Goal: Complete application form

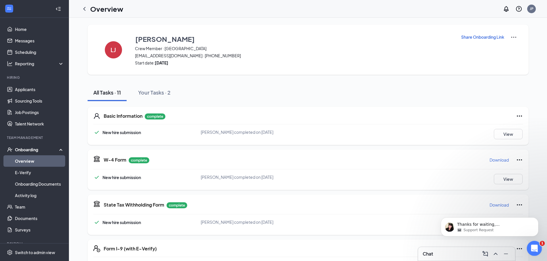
click at [533, 248] on icon "Open Intercom Messenger" at bounding box center [532, 247] width 9 height 9
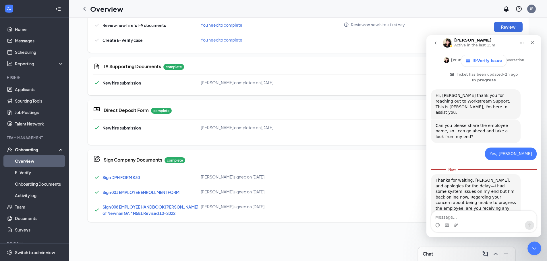
scroll to position [264, 0]
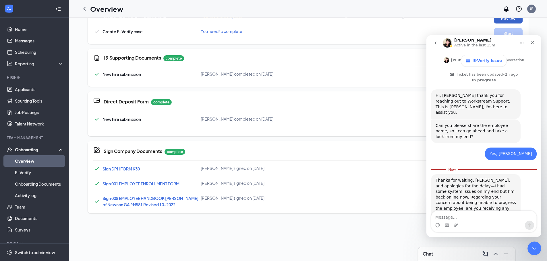
click at [497, 22] on button "Review" at bounding box center [507, 18] width 29 height 10
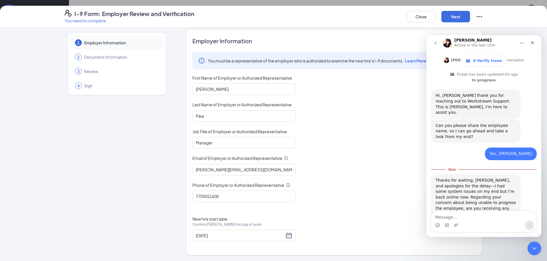
scroll to position [29, 0]
click at [458, 19] on button "Next" at bounding box center [455, 16] width 29 height 11
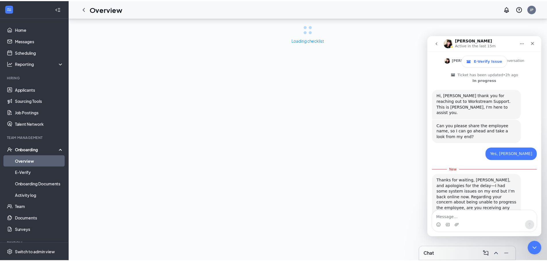
scroll to position [0, 0]
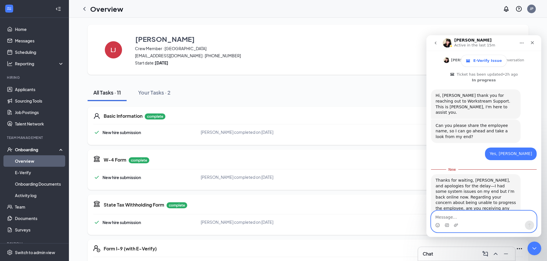
click at [460, 216] on textarea "Message…" at bounding box center [483, 216] width 105 height 10
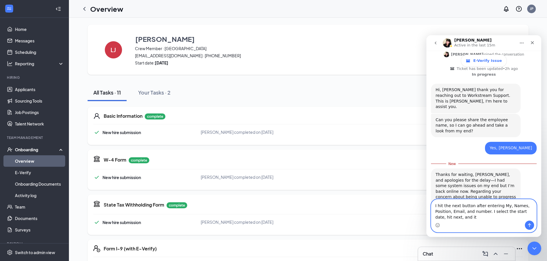
scroll to position [160, 0]
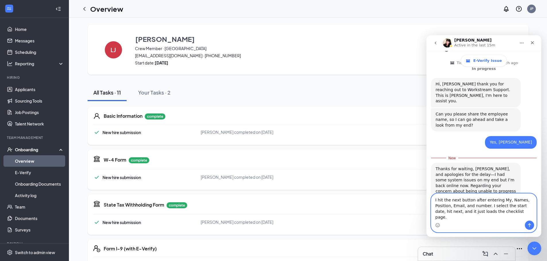
type textarea "I hit the next button after entering My, Names, Position, Email, and number. I …"
click at [530, 226] on icon "Send a message…" at bounding box center [529, 225] width 5 height 5
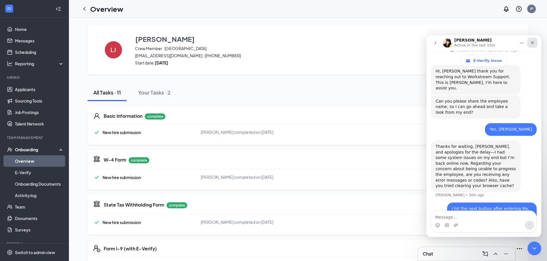
click at [530, 42] on icon "Close" at bounding box center [532, 42] width 5 height 5
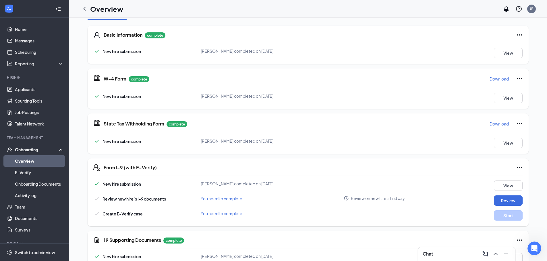
scroll to position [143, 0]
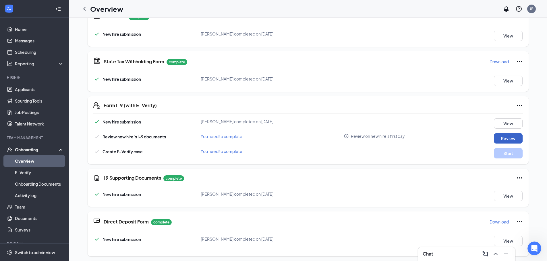
click at [507, 138] on button "Review" at bounding box center [507, 138] width 29 height 10
type input "[DATE]"
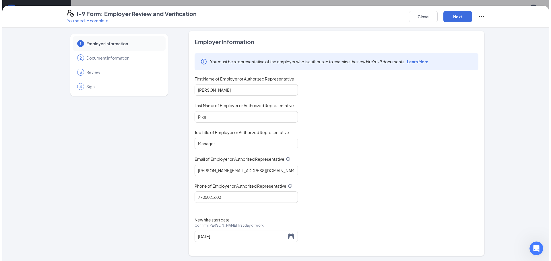
scroll to position [4, 0]
click at [454, 19] on button "Next" at bounding box center [455, 16] width 29 height 11
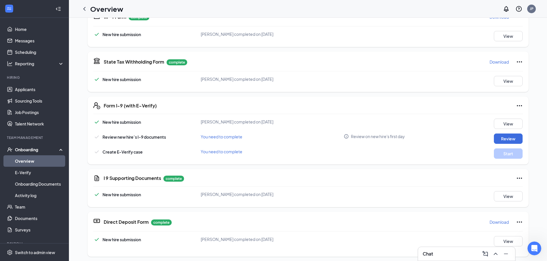
scroll to position [143, 0]
click at [495, 138] on button "Review" at bounding box center [507, 138] width 29 height 10
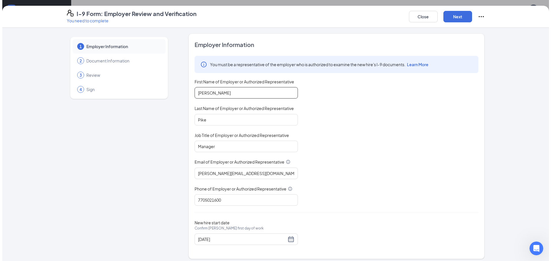
scroll to position [4, 0]
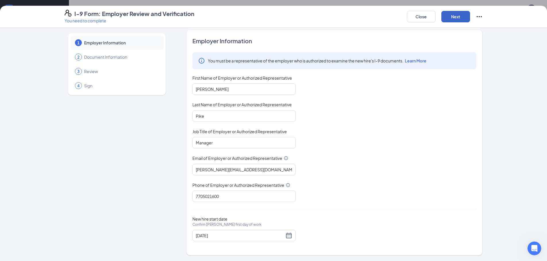
click at [460, 20] on button "Next" at bounding box center [455, 16] width 29 height 11
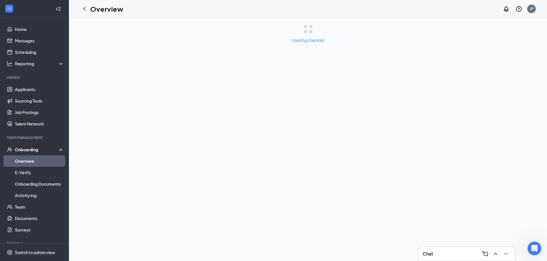
scroll to position [0, 0]
